Goal: Communication & Community: Connect with others

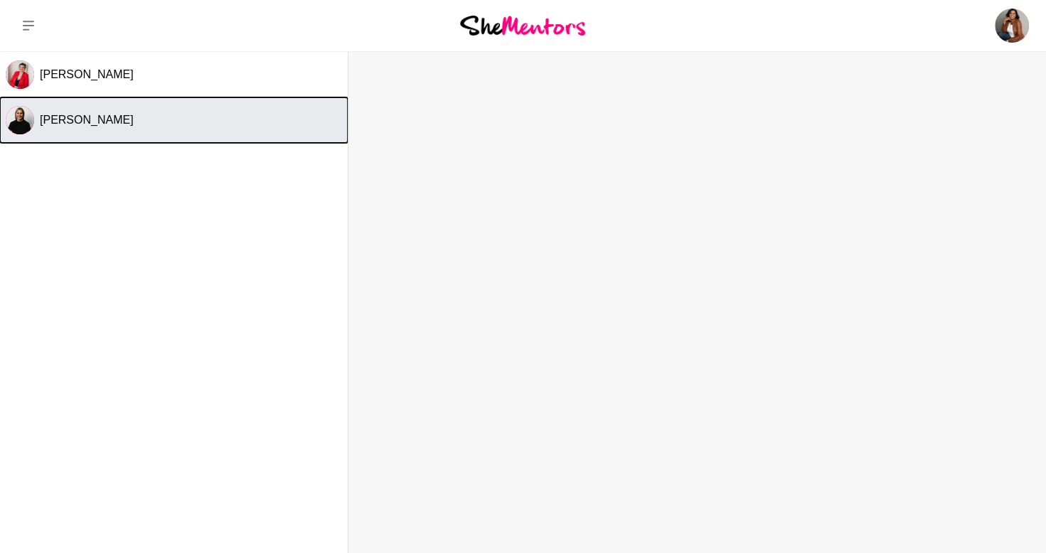
click at [85, 99] on button "Cara Gleeson" at bounding box center [174, 120] width 348 height 46
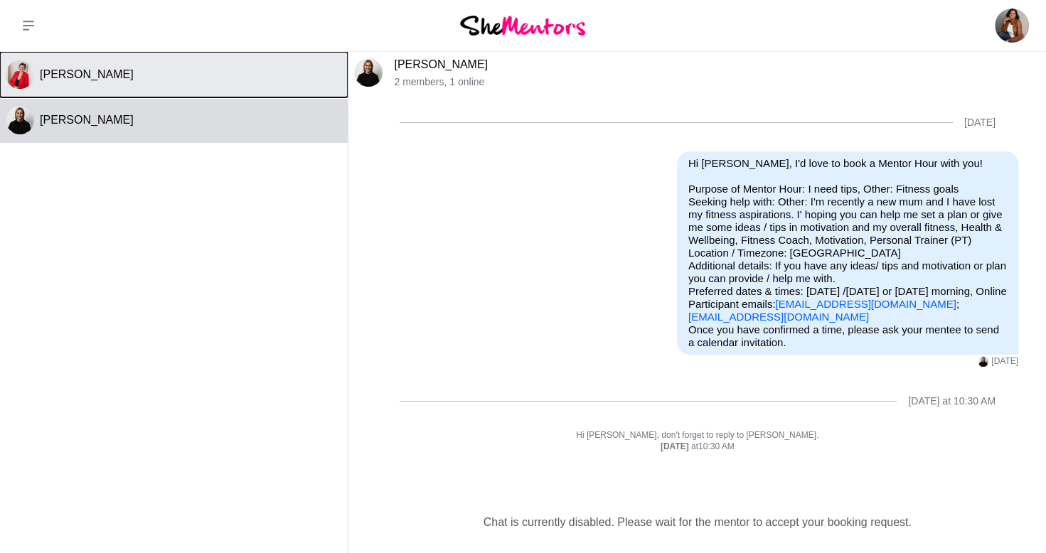
click at [96, 66] on button "Kat Milner" at bounding box center [174, 75] width 348 height 46
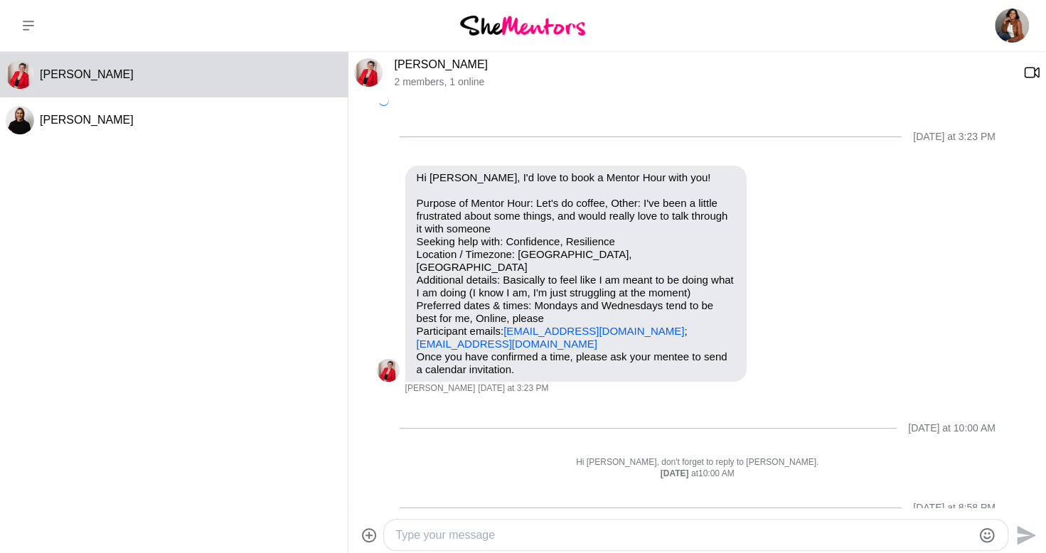
scroll to position [233, 0]
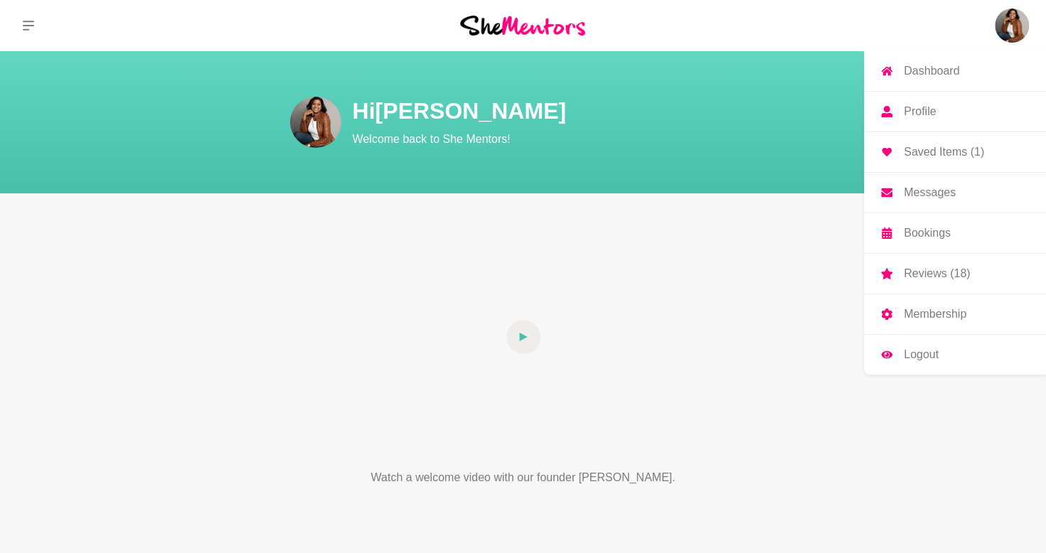
click at [1014, 25] on img at bounding box center [1012, 26] width 34 height 34
